Goal: Task Accomplishment & Management: Complete application form

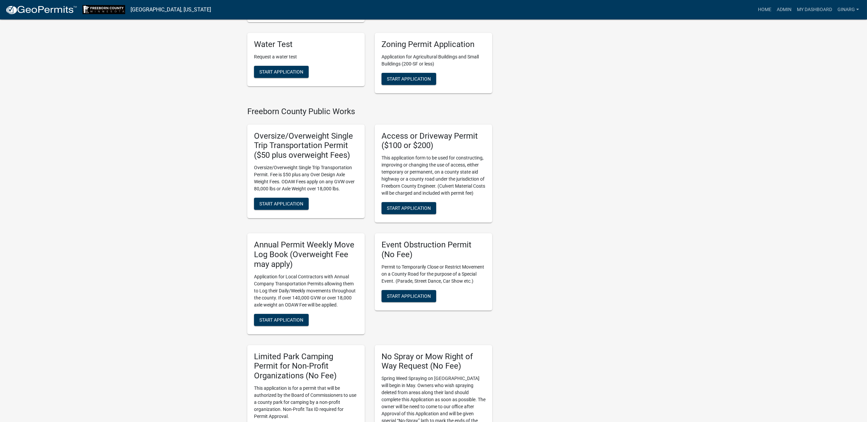
scroll to position [503, 0]
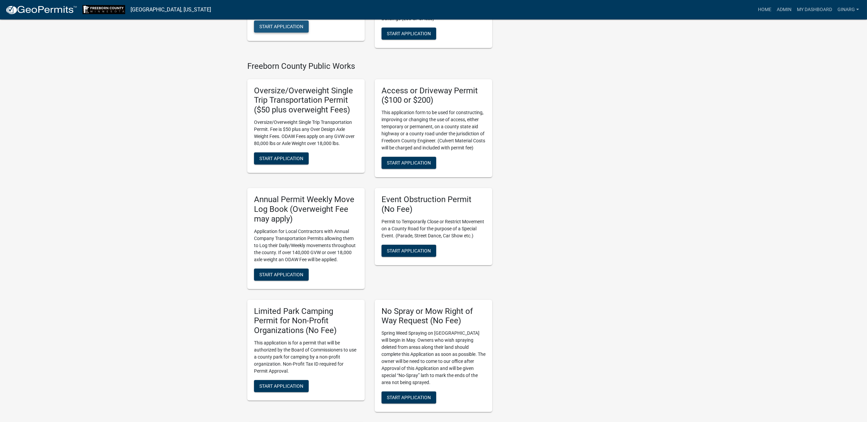
click at [303, 29] on span "Start Application" at bounding box center [281, 25] width 44 height 5
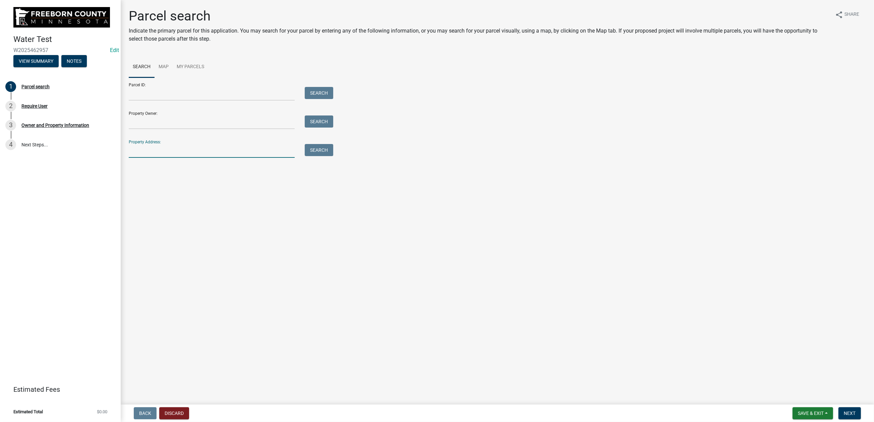
click at [182, 158] on input "Property Address:" at bounding box center [212, 151] width 166 height 14
type input "17548"
click at [333, 156] on button "Search" at bounding box center [319, 150] width 29 height 12
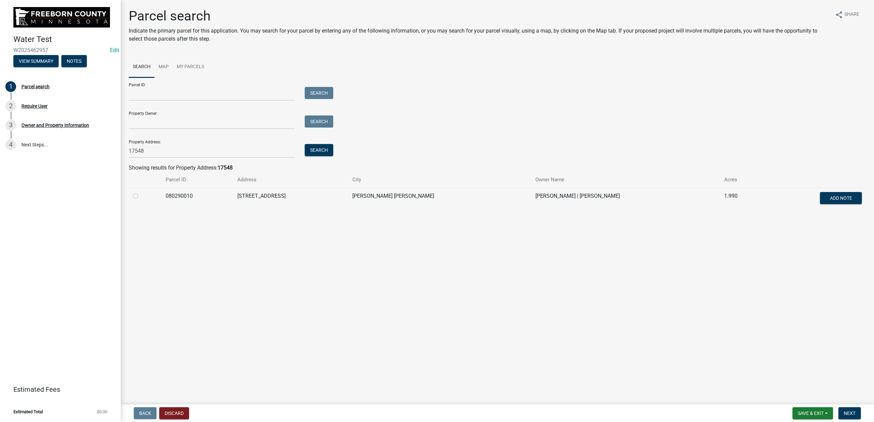
click at [141, 192] on label at bounding box center [141, 192] width 0 height 0
click at [141, 196] on input "radio" at bounding box center [143, 194] width 4 height 4
radio input "true"
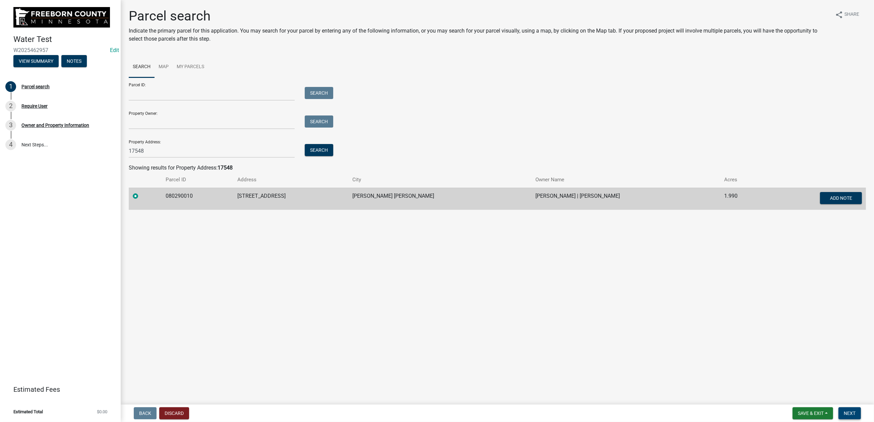
click at [841, 407] on button "Next" at bounding box center [850, 413] width 22 height 12
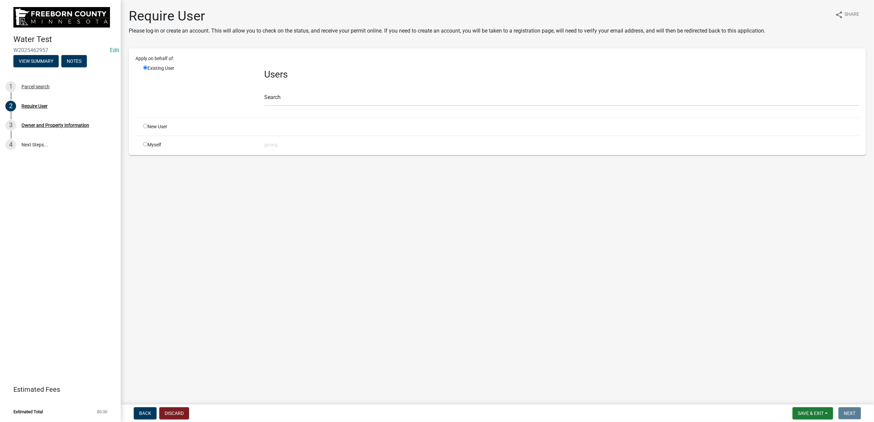
click at [148, 146] on input "radio" at bounding box center [145, 144] width 4 height 4
radio input "true"
radio input "false"
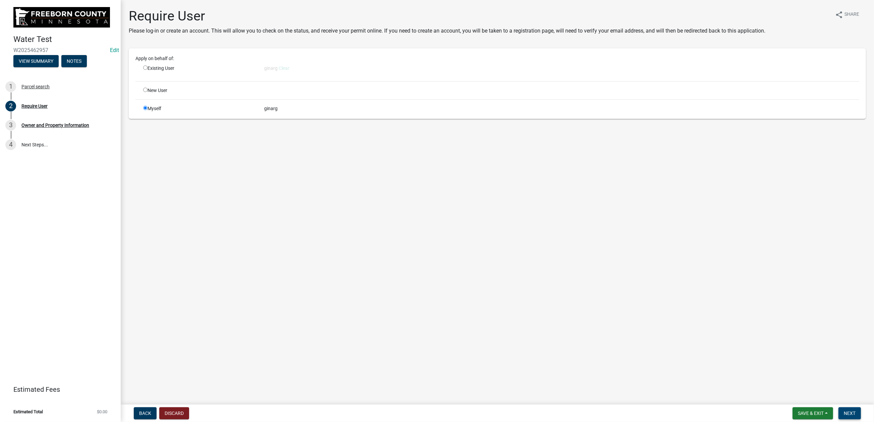
drag, startPoint x: 839, startPoint y: 408, endPoint x: 829, endPoint y: 401, distance: 12.8
click at [844, 410] on span "Next" at bounding box center [850, 412] width 12 height 5
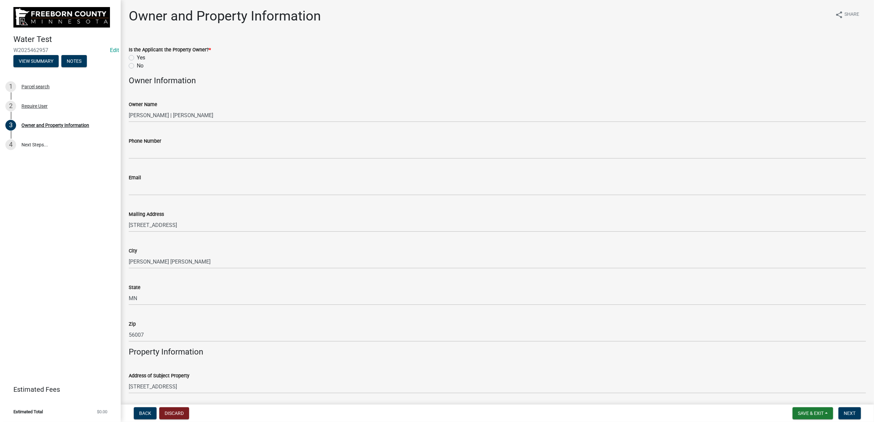
click at [137, 70] on label "No" at bounding box center [140, 66] width 7 height 8
click at [137, 66] on input "No" at bounding box center [139, 64] width 4 height 4
radio input "true"
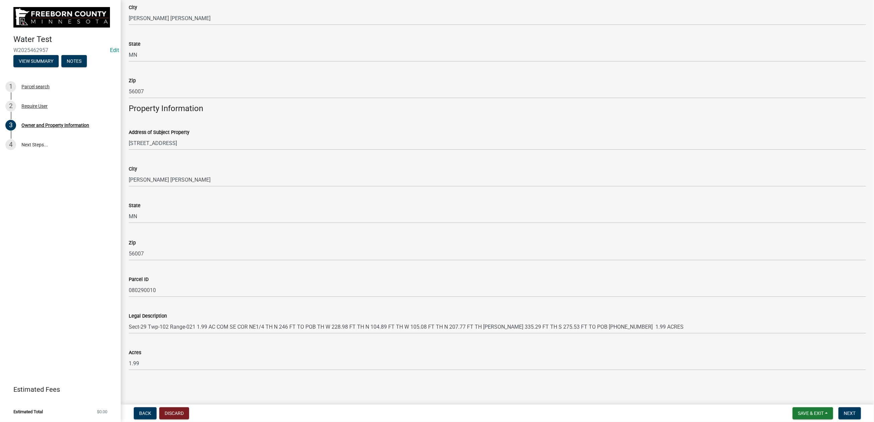
scroll to position [550, 0]
click at [839, 407] on button "Next" at bounding box center [850, 413] width 22 height 12
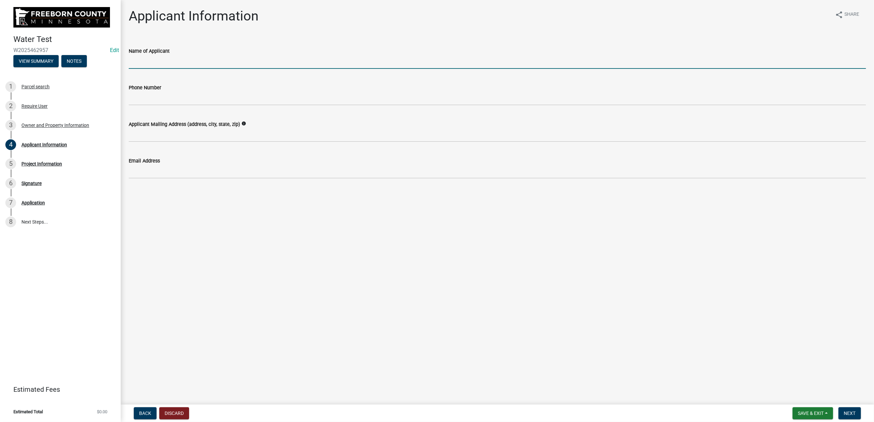
click at [144, 69] on input "Name of Applicant" at bounding box center [497, 62] width 737 height 14
click at [151, 69] on input "Name of Applicant" at bounding box center [497, 62] width 737 height 14
drag, startPoint x: 196, startPoint y: 90, endPoint x: 124, endPoint y: 86, distance: 71.9
click at [124, 86] on div "Applicant Information share Share Name of Applicant [PERSON_NAME] Phone Number …" at bounding box center [498, 99] width 754 height 182
type input "[PERSON_NAME]"
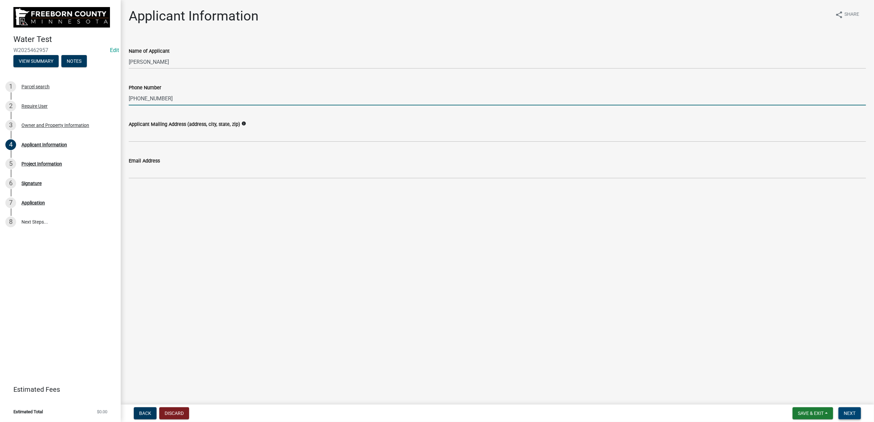
type input "[PHONE_NUMBER]"
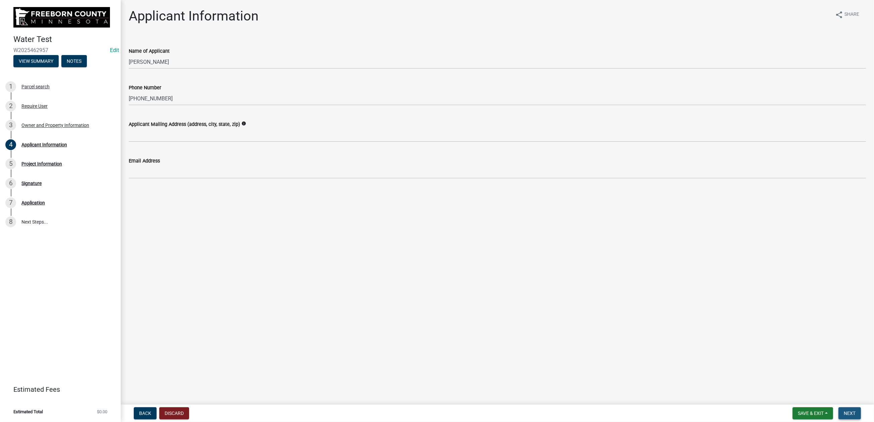
click at [844, 410] on span "Next" at bounding box center [850, 412] width 12 height 5
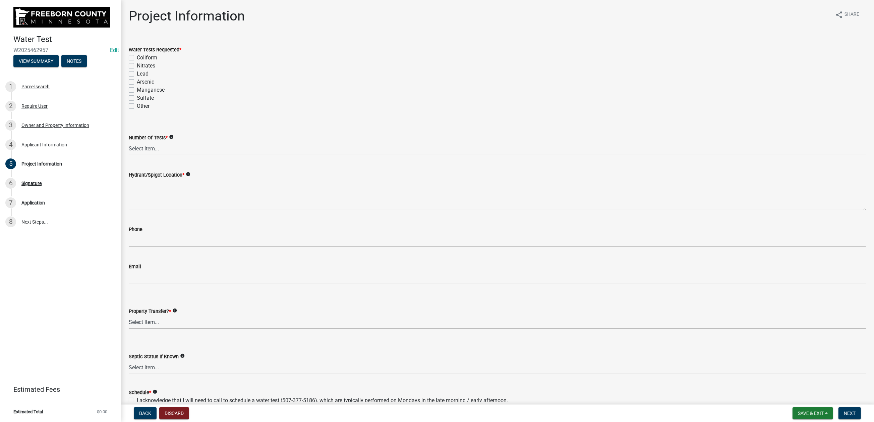
click at [137, 62] on label "Coliform" at bounding box center [147, 58] width 20 height 8
click at [137, 58] on input "Coliform" at bounding box center [139, 56] width 4 height 4
checkbox input "true"
checkbox input "false"
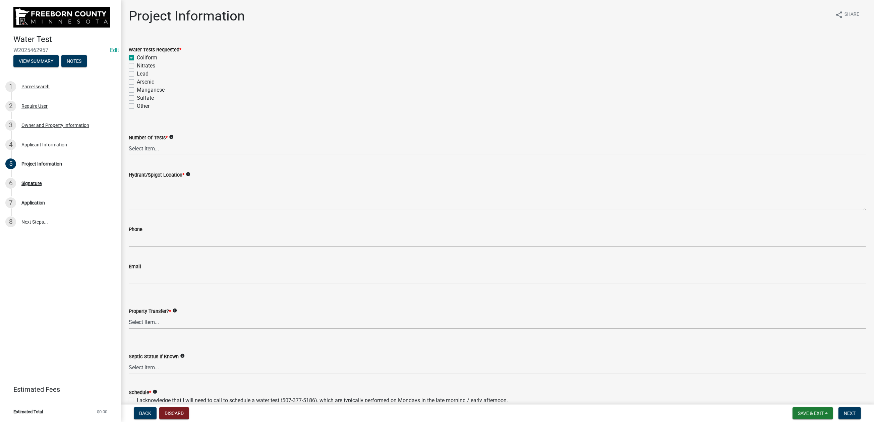
checkbox input "false"
click at [137, 70] on label "Nitrates" at bounding box center [146, 66] width 18 height 8
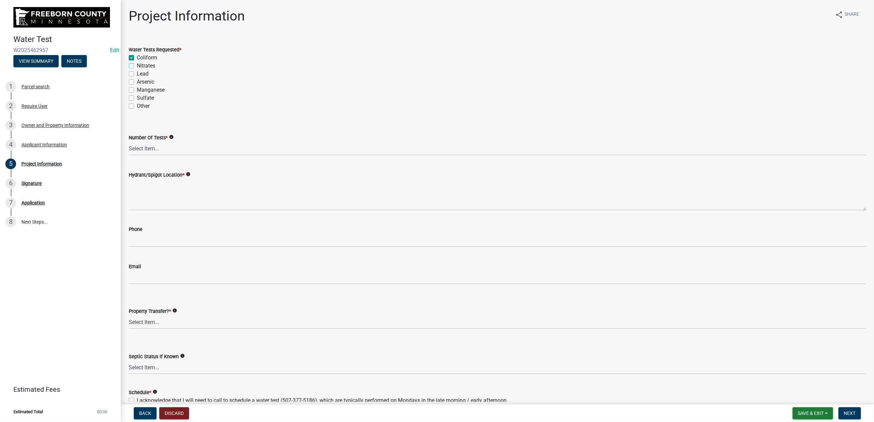
click at [137, 66] on input "Nitrates" at bounding box center [139, 64] width 4 height 4
checkbox input "true"
checkbox input "false"
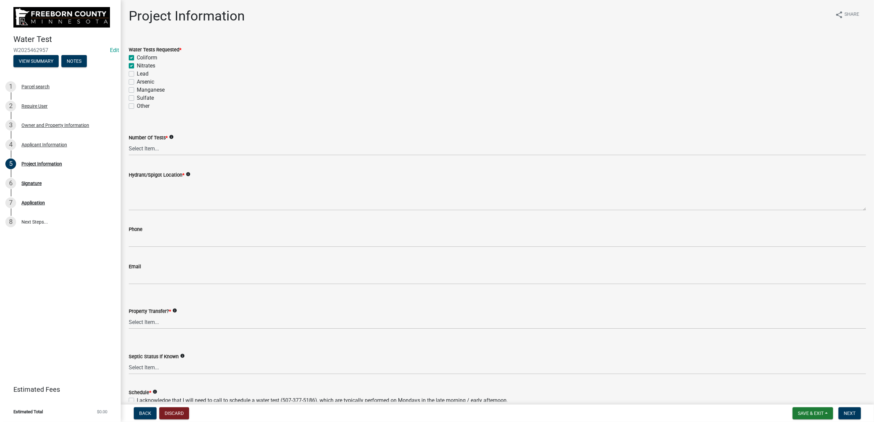
checkbox input "false"
click at [137, 78] on label "Lead" at bounding box center [143, 74] width 12 height 8
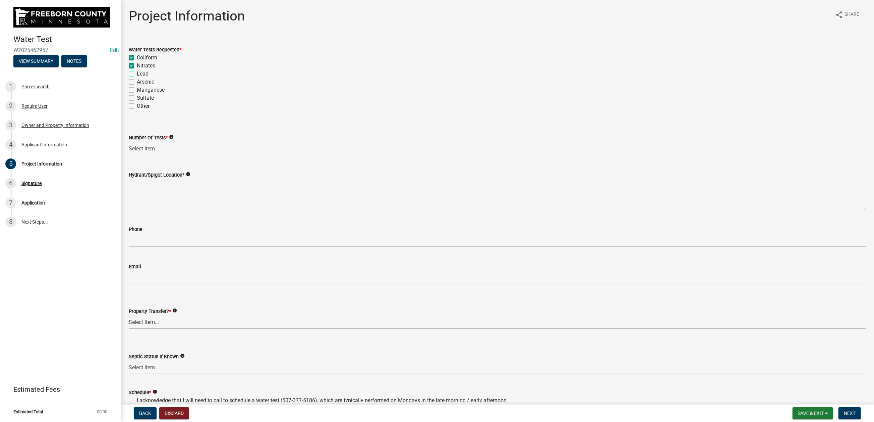
click at [137, 74] on input "Lead" at bounding box center [139, 72] width 4 height 4
checkbox input "true"
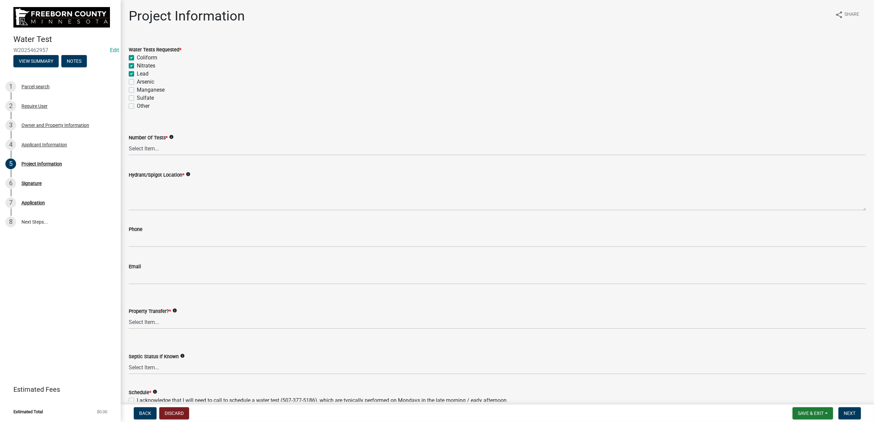
checkbox input "false"
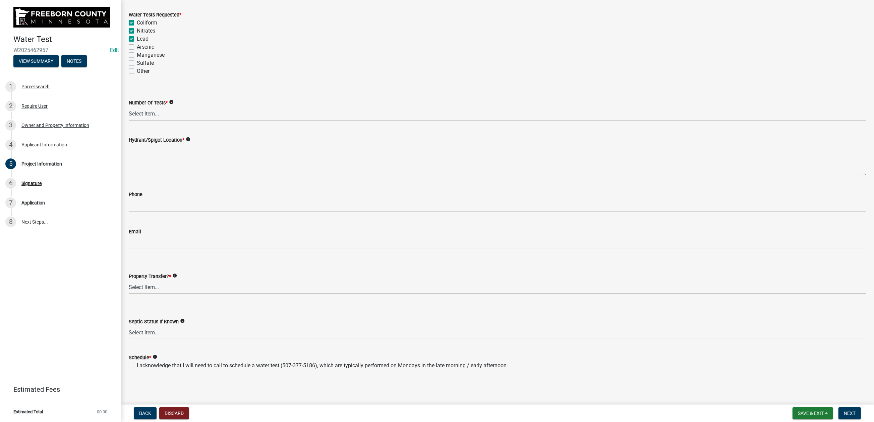
click at [180, 120] on select "Select Item... 1 2 3 4 5 6" at bounding box center [497, 114] width 737 height 14
click at [132, 120] on select "Select Item... 1 2 3 4 5 6" at bounding box center [497, 114] width 737 height 14
select select "9f3abf1d-a7be-4a09-95f8-2d2f8f2d1057"
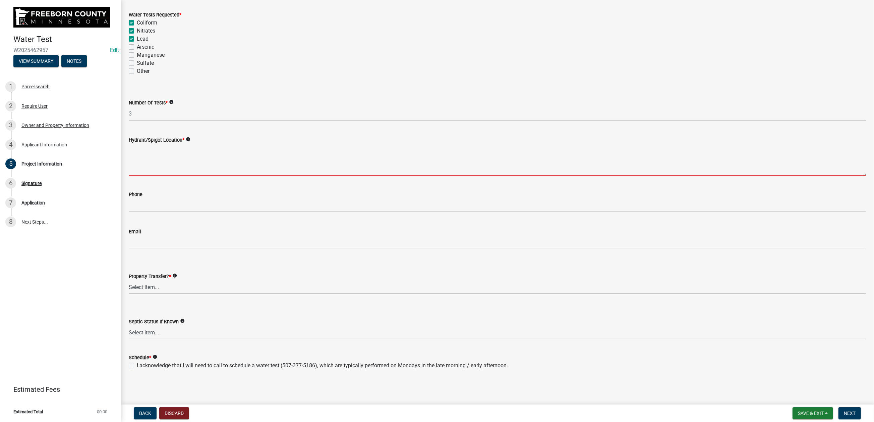
click at [191, 175] on textarea "Hydrant/Spigot Location *" at bounding box center [497, 160] width 737 height 32
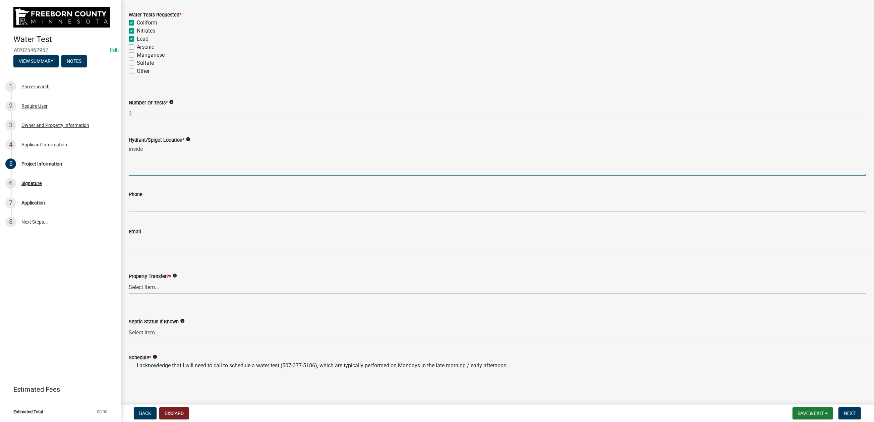
type textarea "inside"
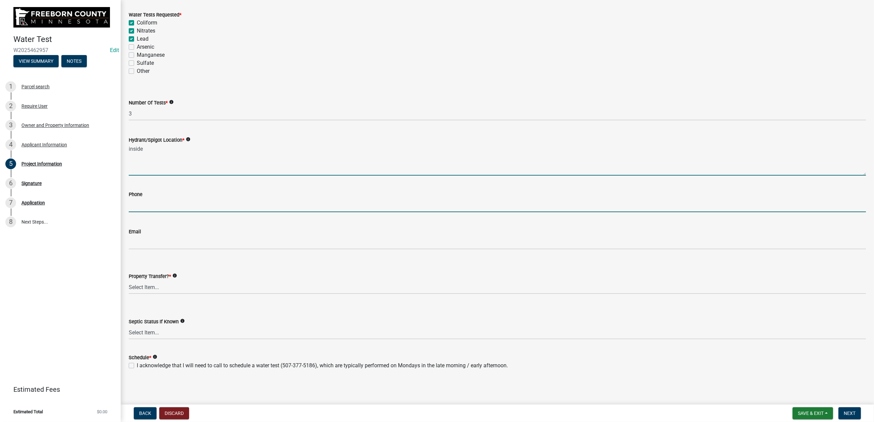
click at [183, 212] on input "text" at bounding box center [497, 205] width 737 height 14
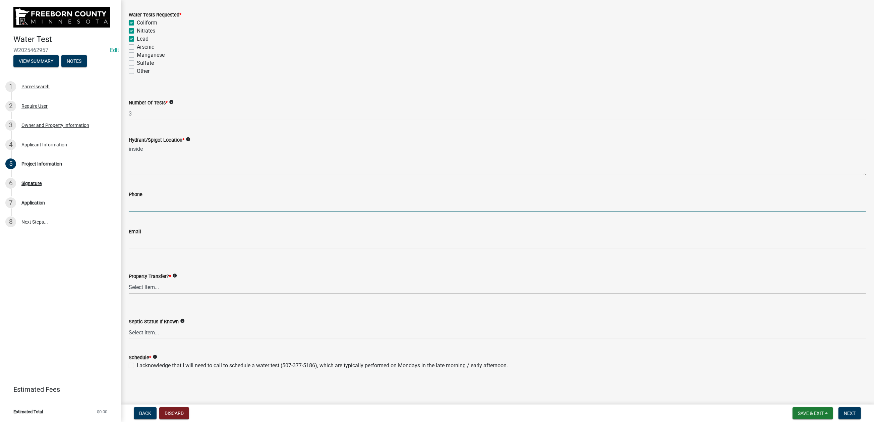
scroll to position [241, 0]
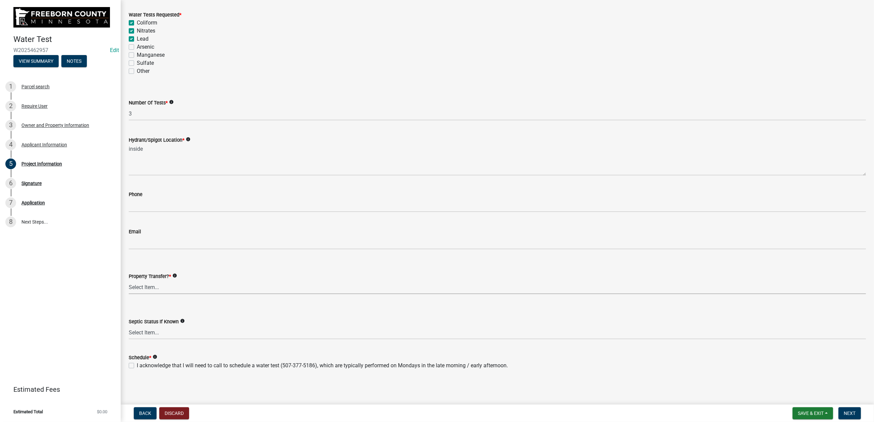
click at [173, 280] on select "Select Item... Yes No" at bounding box center [497, 287] width 737 height 14
click at [132, 280] on select "Select Item... Yes No" at bounding box center [497, 287] width 737 height 14
select select "4d7cd8c3-d58f-42af-93eb-f10333895f45"
click at [137, 361] on label "I acknowledge that I will need to call to schedule a water test (507-377-5186),…" at bounding box center [322, 365] width 371 height 8
click at [137, 361] on input "I acknowledge that I will need to call to schedule a water test (507-377-5186),…" at bounding box center [139, 363] width 4 height 4
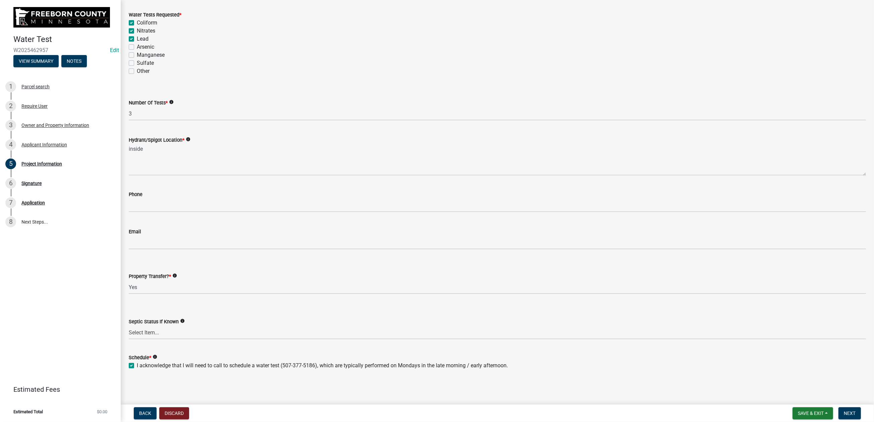
checkbox input "true"
click at [844, 410] on span "Next" at bounding box center [850, 412] width 12 height 5
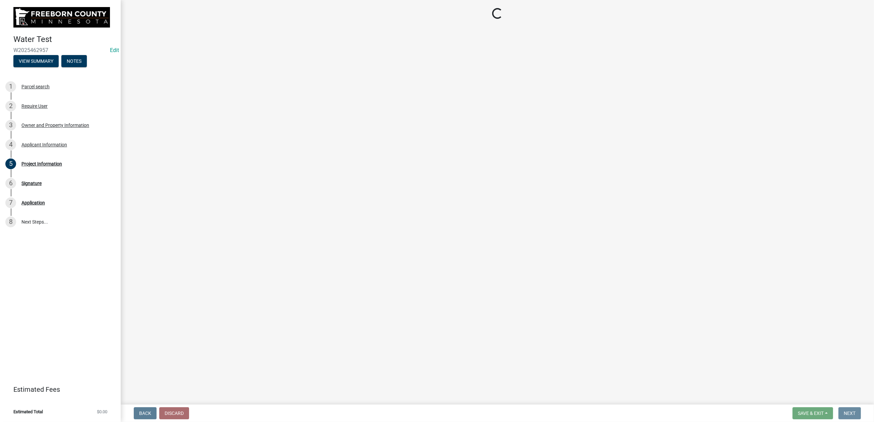
scroll to position [0, 0]
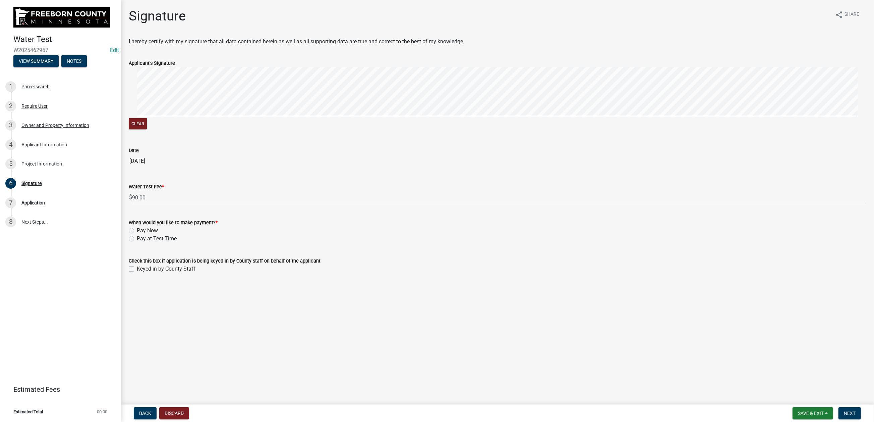
click at [138, 242] on label "Pay at Test Time" at bounding box center [157, 238] width 40 height 8
click at [138, 239] on input "Pay at Test Time" at bounding box center [139, 236] width 4 height 4
radio input "true"
click at [137, 273] on label "Keyed in by County Staff" at bounding box center [166, 269] width 59 height 8
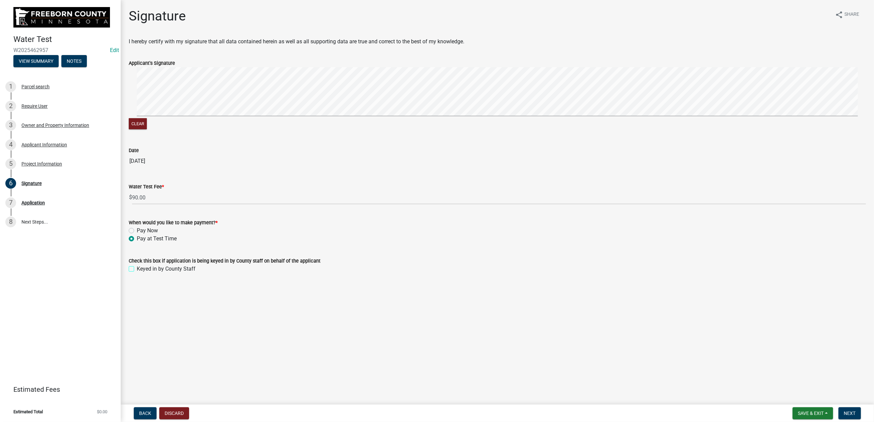
click at [137, 269] on input "Keyed in by County Staff" at bounding box center [139, 267] width 4 height 4
checkbox input "true"
click at [844, 410] on span "Next" at bounding box center [850, 412] width 12 height 5
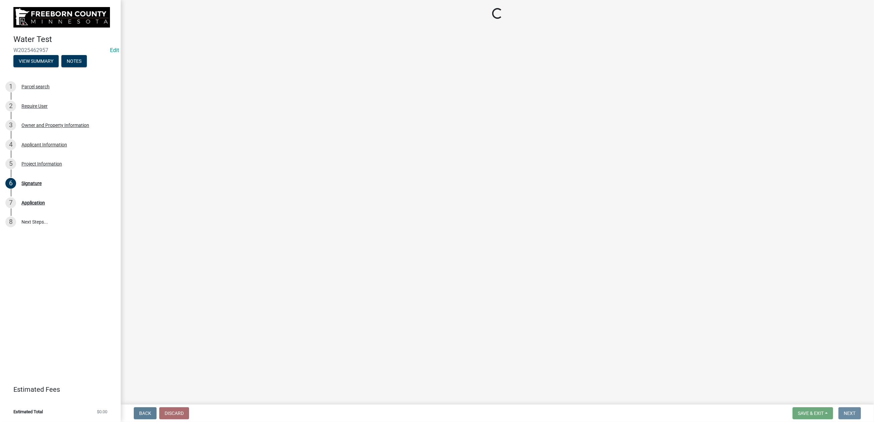
scroll to position [0, 0]
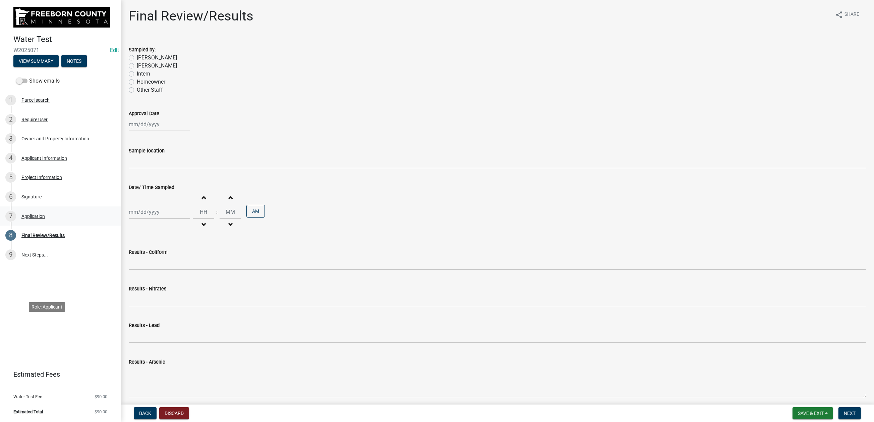
click at [45, 218] on div "Application" at bounding box center [32, 216] width 23 height 5
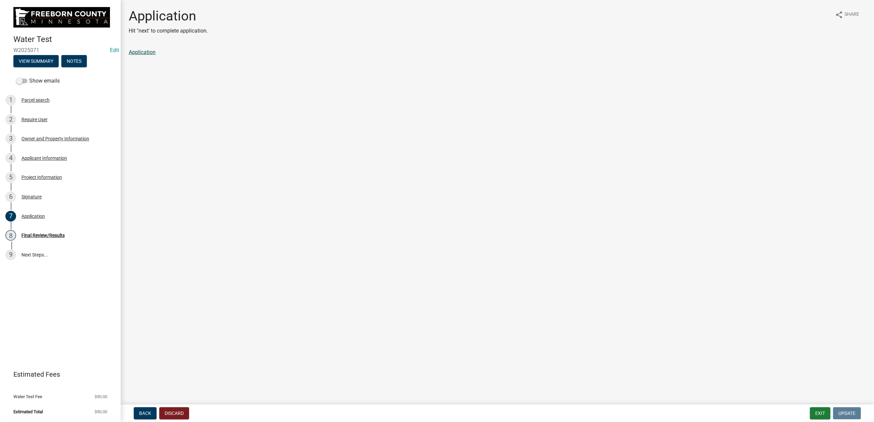
click at [155, 55] on link "Application" at bounding box center [142, 52] width 27 height 6
click at [810, 407] on button "Exit" at bounding box center [820, 413] width 20 height 12
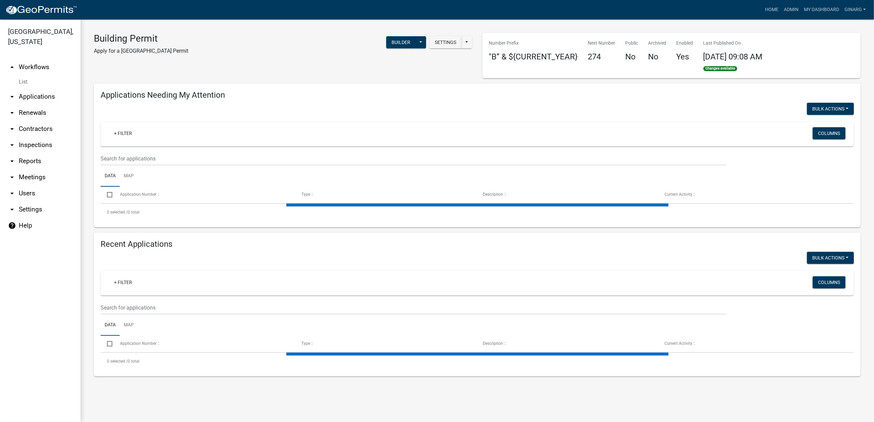
select select "3: 100"
